Goal: Check status: Check status

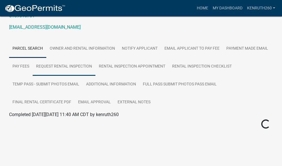
scroll to position [57, 0]
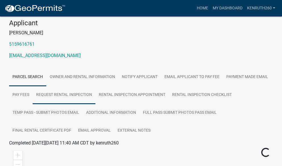
click at [58, 94] on link "Request Rental Inspection" at bounding box center [64, 95] width 63 height 18
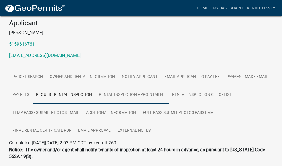
click at [129, 94] on link "Rental Inspection Appointment" at bounding box center [132, 95] width 73 height 18
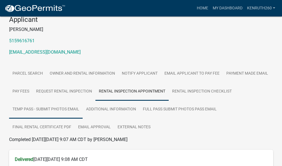
scroll to position [36, 0]
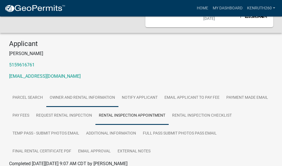
click at [77, 96] on link "Owner and Rental Information" at bounding box center [82, 98] width 72 height 18
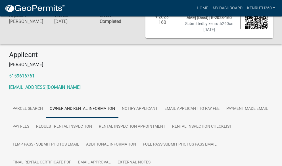
scroll to position [28, 0]
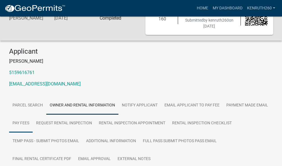
click at [16, 121] on link "Pay Fees" at bounding box center [21, 124] width 24 height 18
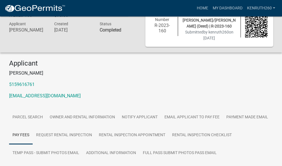
scroll to position [0, 0]
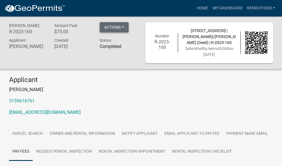
click at [120, 27] on button "Actions" at bounding box center [114, 27] width 29 height 10
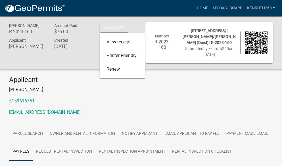
click at [84, 91] on p "[PERSON_NAME]" at bounding box center [141, 89] width 265 height 7
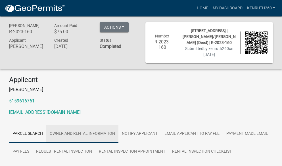
click at [80, 132] on link "Owner and Rental Information" at bounding box center [82, 134] width 72 height 18
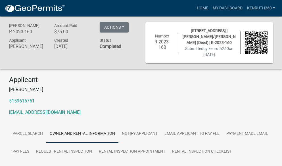
scroll to position [28, 0]
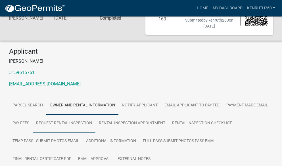
click at [62, 121] on link "Request Rental Inspection" at bounding box center [64, 124] width 63 height 18
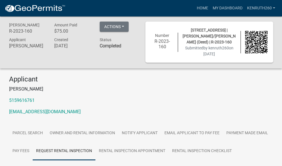
scroll to position [0, 0]
